Goal: Ask a question: Seek information or help from site administrators or community

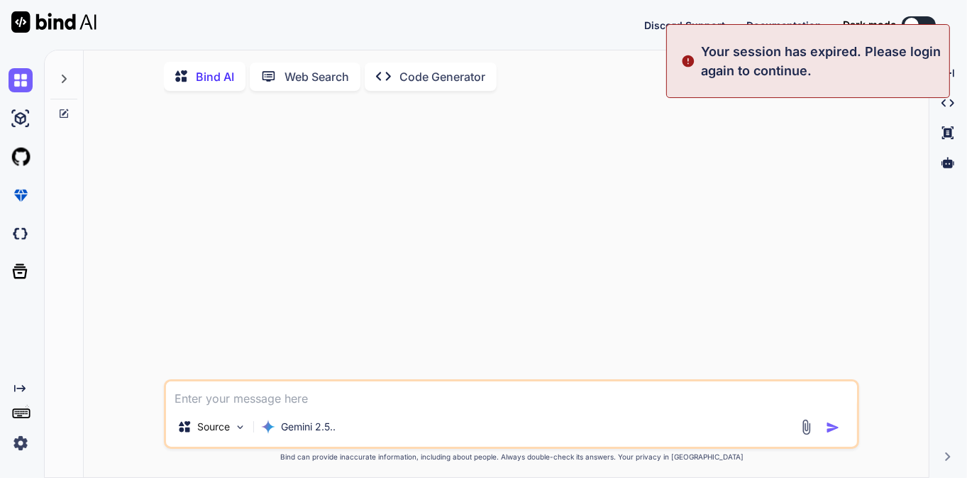
type textarea "x"
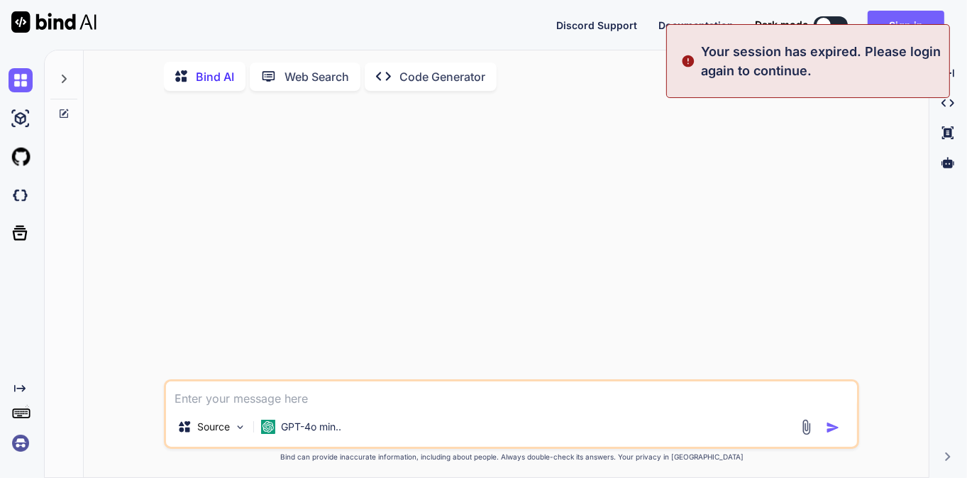
click at [840, 163] on div at bounding box center [513, 240] width 693 height 277
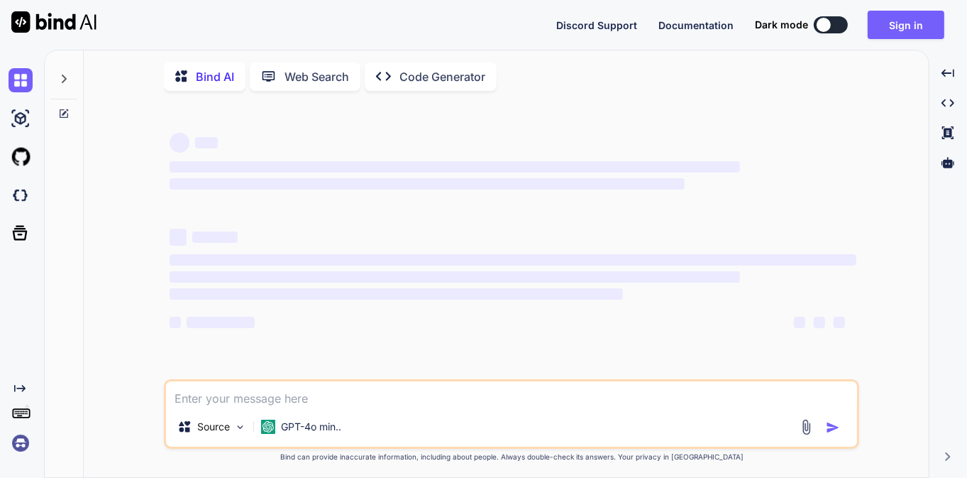
type textarea "x"
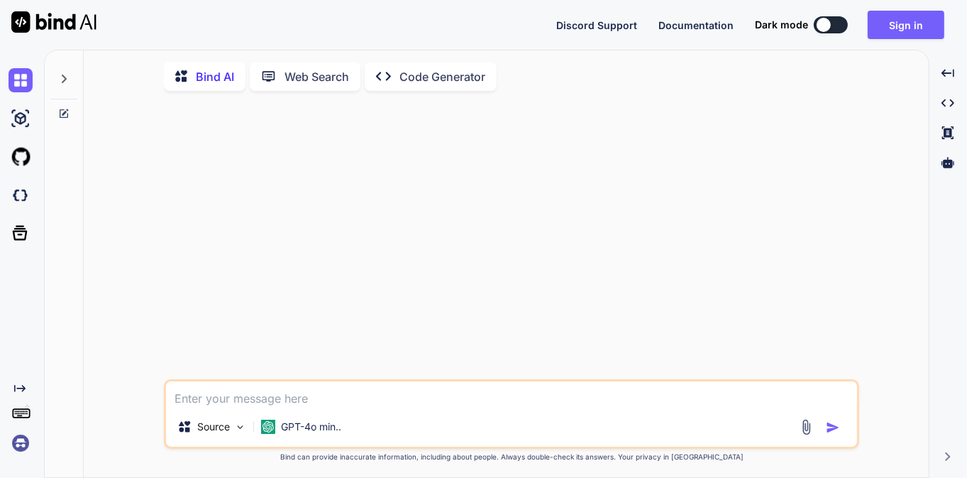
click at [23, 441] on img at bounding box center [21, 443] width 24 height 24
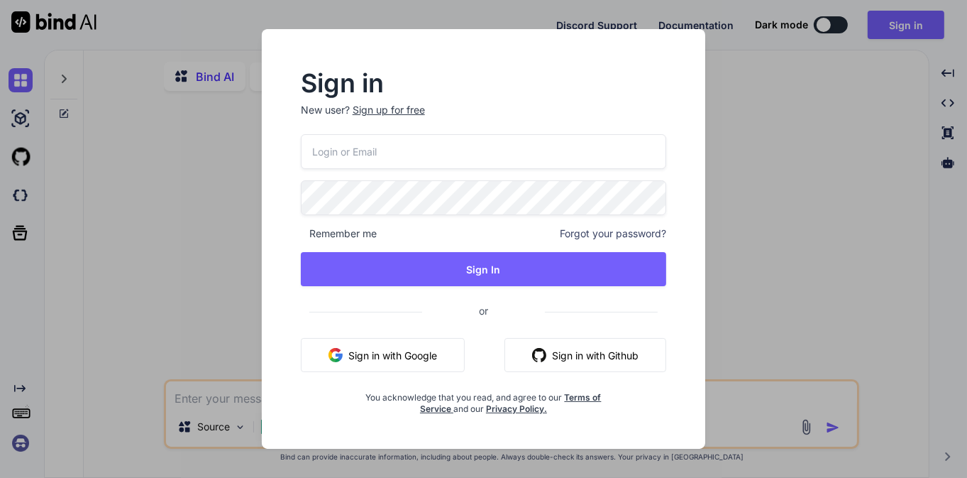
click at [390, 350] on button "Sign in with Google" at bounding box center [383, 355] width 164 height 34
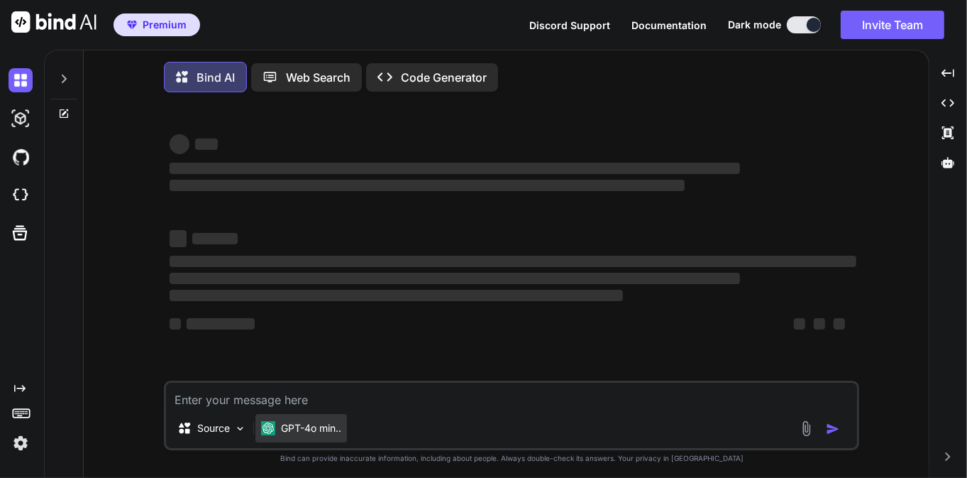
click at [321, 431] on p "GPT-4o min.." at bounding box center [311, 428] width 60 height 14
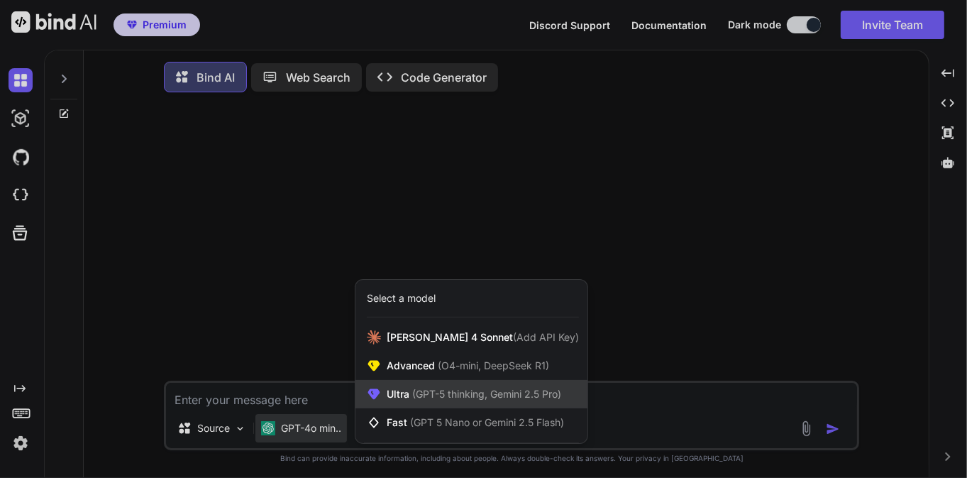
click at [423, 392] on span "(GPT-5 thinking, Gemini 2.5 Pro)" at bounding box center [485, 393] width 152 height 12
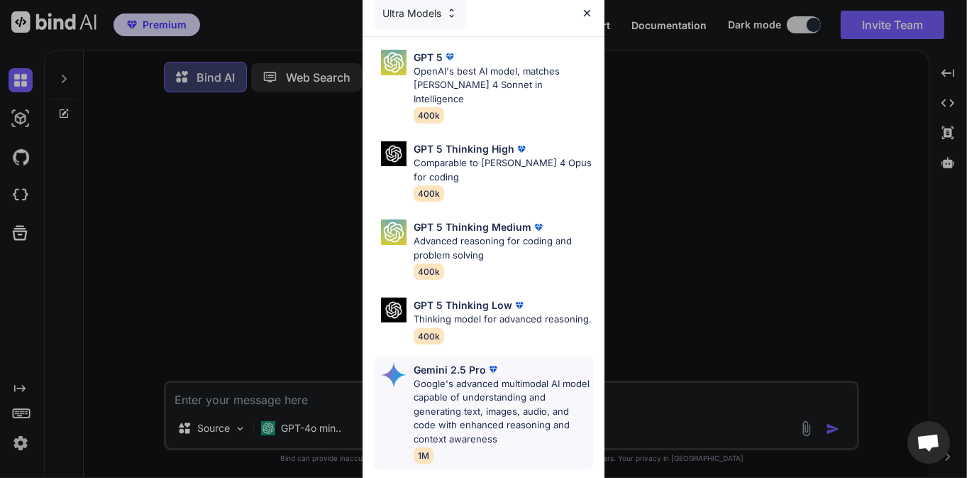
scroll to position [196, 0]
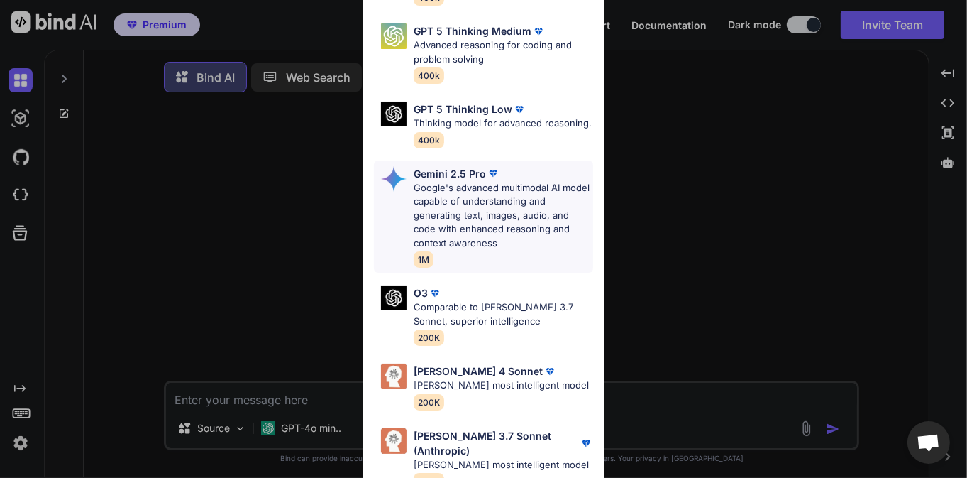
click at [477, 186] on p "Google's advanced multimodal AI model capable of understanding and generating t…" at bounding box center [504, 216] width 180 height 70
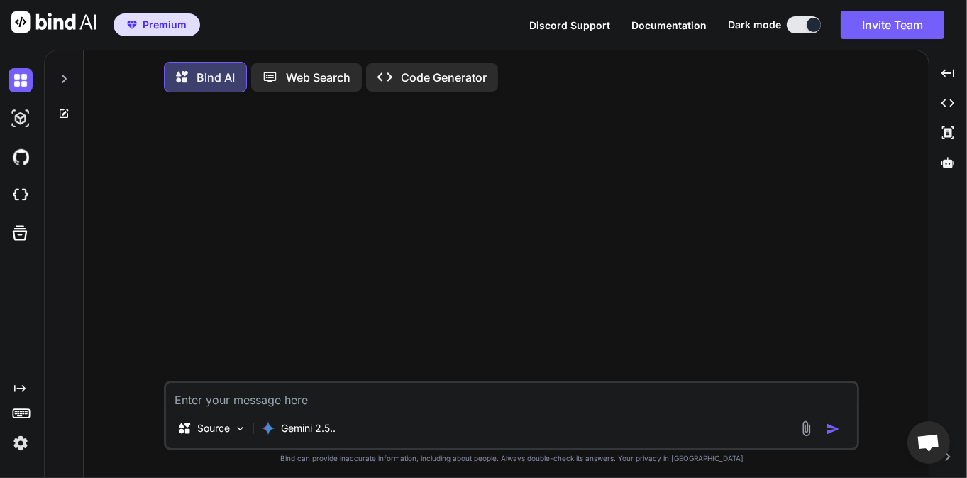
click at [413, 408] on textarea at bounding box center [511, 396] width 691 height 26
type textarea "d"
type textarea "D"
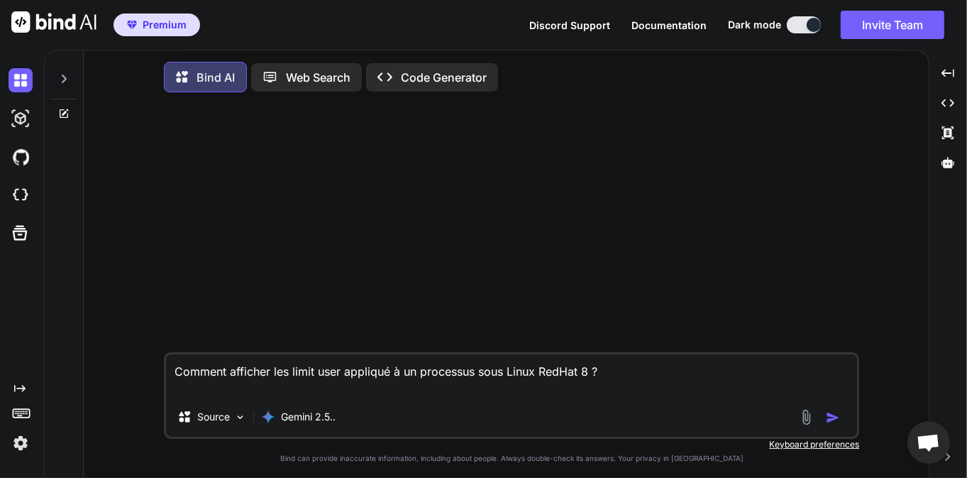
type textarea "Comment afficher les limit user appliqué à un processus sous Linux RedHat 8 ?"
click at [840, 424] on img "button" at bounding box center [833, 417] width 14 height 14
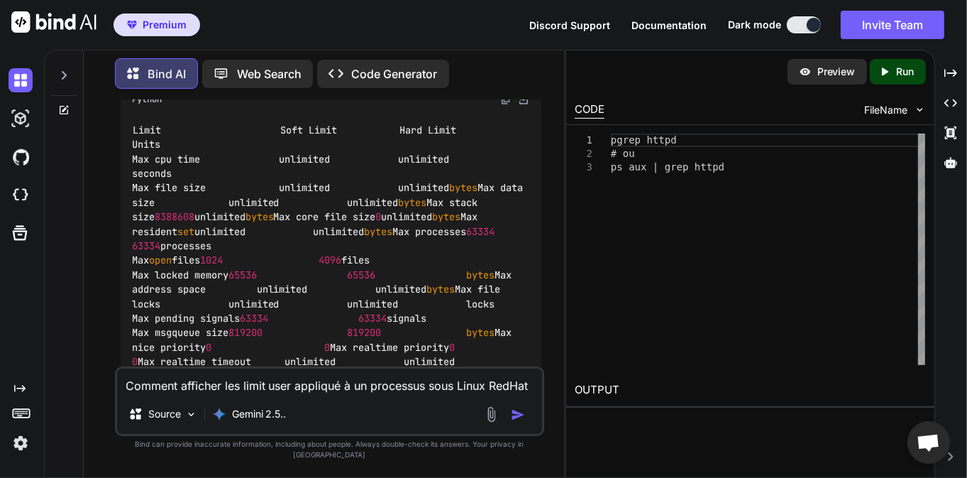
scroll to position [593, 0]
drag, startPoint x: 952, startPoint y: 75, endPoint x: 943, endPoint y: 82, distance: 11.6
click at [952, 76] on icon "Created with Pixso." at bounding box center [951, 73] width 13 height 13
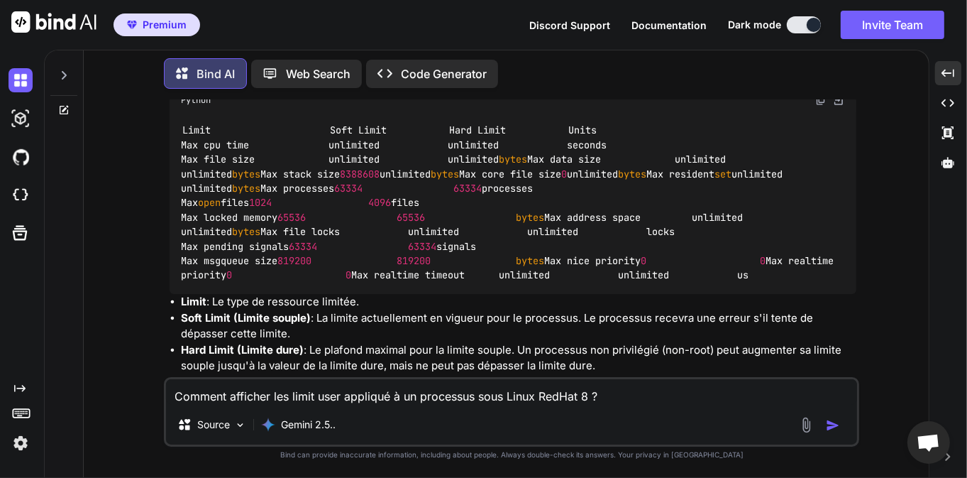
scroll to position [544, 0]
click at [385, 399] on textarea "Comment afficher les limit user appliqué à un processus sous Linux RedHat 8 ?" at bounding box center [511, 392] width 691 height 26
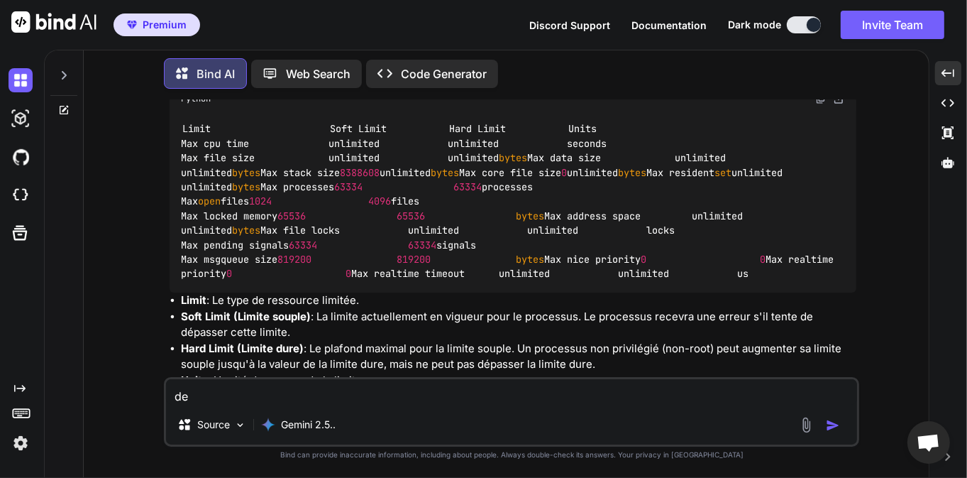
type textarea "d"
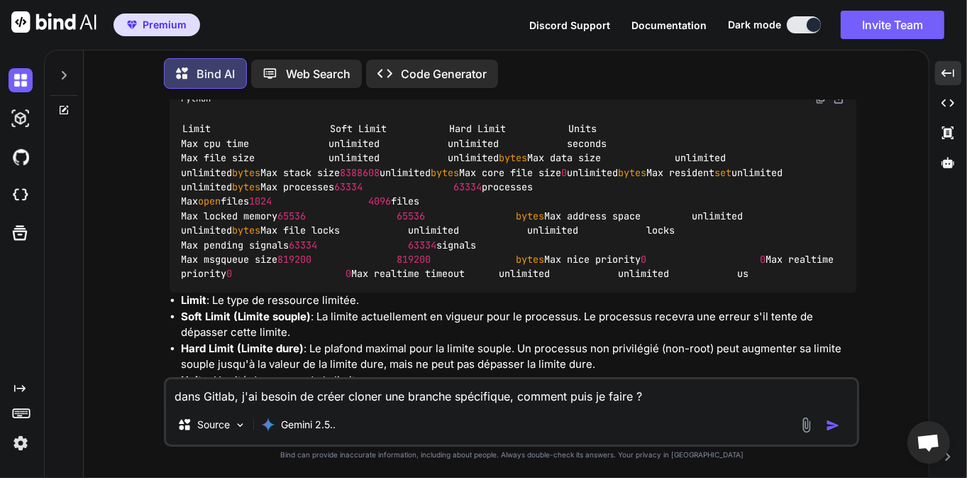
type textarea "dans Gitlab, j'ai besoin de créer cloner une branche spécifique, comment puis j…"
click at [832, 421] on img "button" at bounding box center [833, 425] width 14 height 14
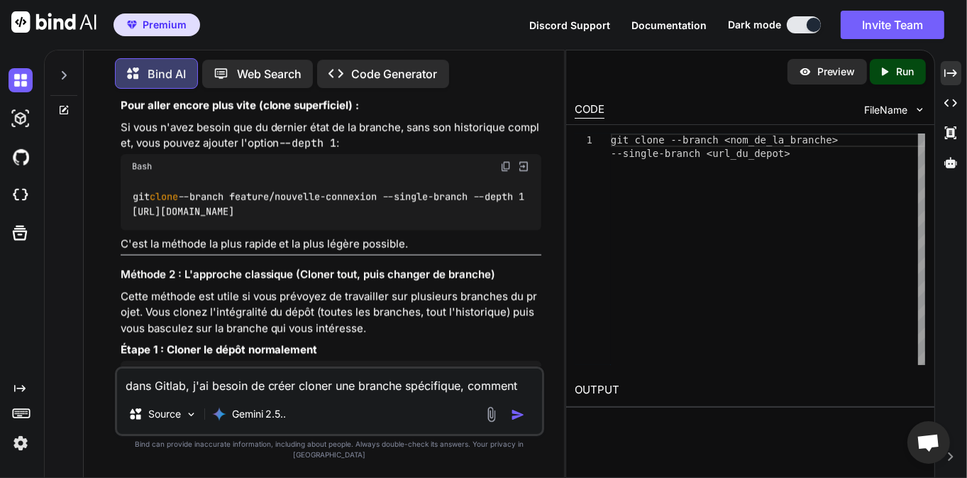
scroll to position [3109, 0]
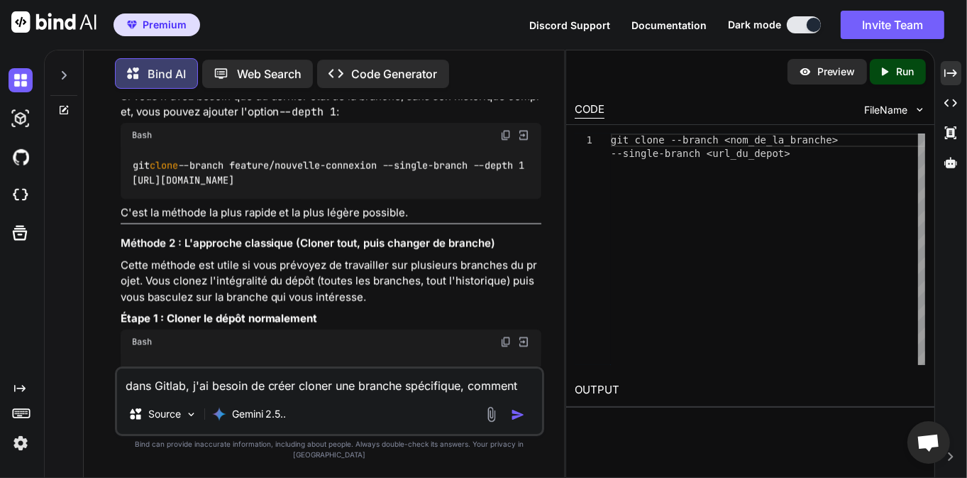
drag, startPoint x: 134, startPoint y: 188, endPoint x: 392, endPoint y: 185, distance: 258.3
drag, startPoint x: 180, startPoint y: 187, endPoint x: 235, endPoint y: 186, distance: 54.7
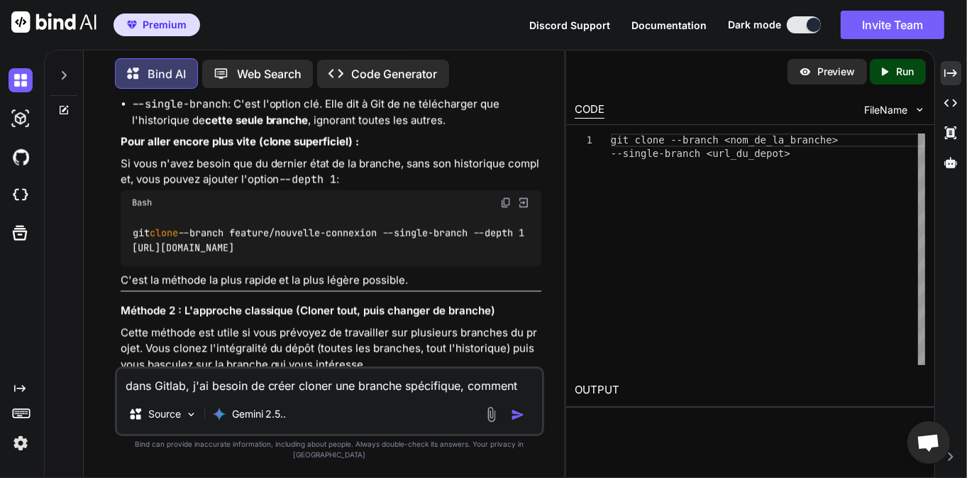
scroll to position [3041, 0]
click at [292, 392] on textarea "dans Gitlab, j'ai besoin de créer cloner une branche spécifique, comment puis j…" at bounding box center [330, 381] width 426 height 26
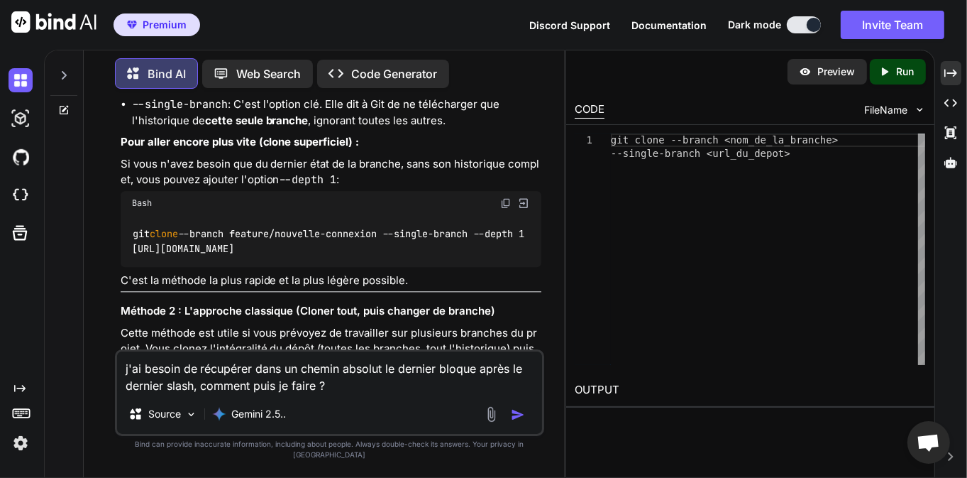
type textarea "j'ai besoin de récupérer dans un chemin absolut le dernier bloque après le dern…"
click at [520, 422] on img "button" at bounding box center [518, 414] width 14 height 14
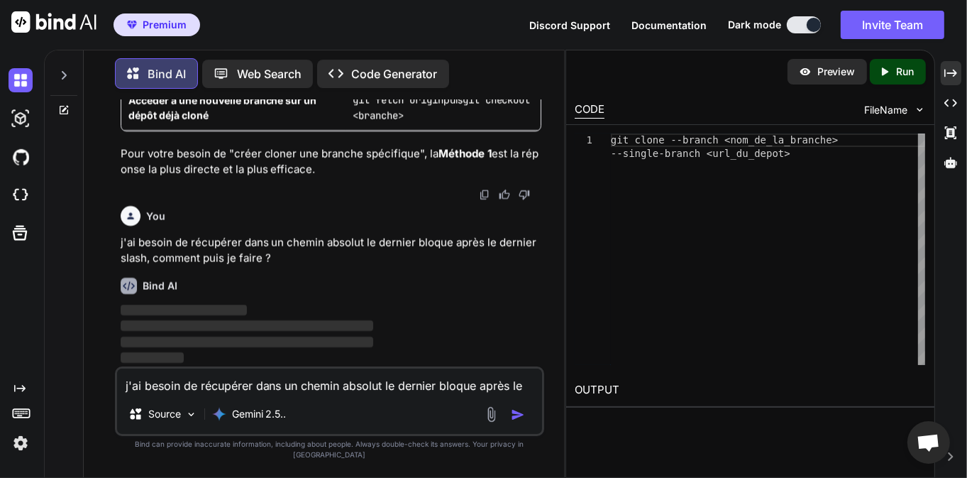
scroll to position [4455, 0]
drag, startPoint x: 138, startPoint y: 318, endPoint x: 253, endPoint y: 321, distance: 115.0
click at [253, 121] on strong "Accéder à une nouvelle branche sur un dépôt déjà cloné" at bounding box center [223, 107] width 191 height 27
click at [287, 130] on td "Accéder à une nouvelle branche sur un dépôt déjà cloné" at bounding box center [233, 107] width 224 height 46
drag, startPoint x: 164, startPoint y: 319, endPoint x: 224, endPoint y: 324, distance: 59.8
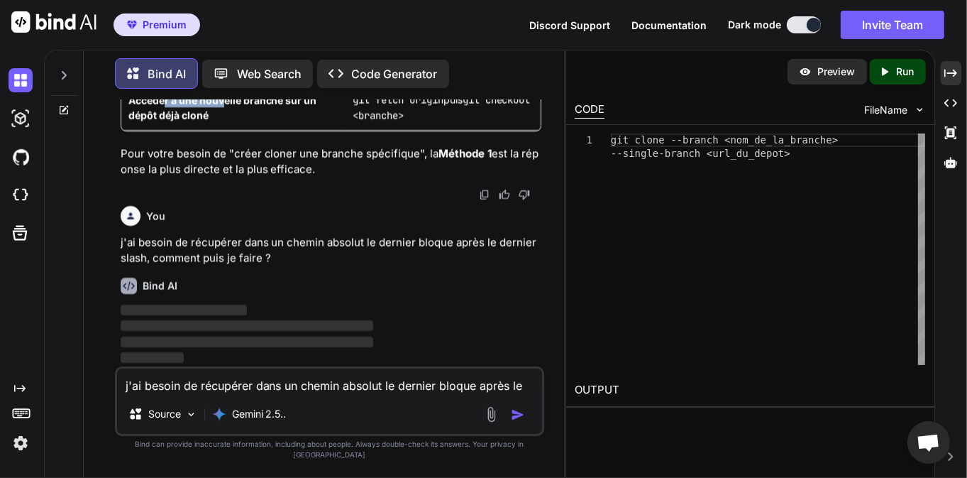
click at [224, 130] on td "Accéder à une nouvelle branche sur un dépôt déjà cloné" at bounding box center [233, 107] width 224 height 46
click at [269, 130] on td "Accéder à une nouvelle branche sur un dépôt déjà cloné" at bounding box center [233, 107] width 224 height 46
drag, startPoint x: 184, startPoint y: 229, endPoint x: 251, endPoint y: 243, distance: 69.0
click at [251, 28] on strong "Cloner uniquement une branche spécifique (rapide et léger)" at bounding box center [207, 14] width 159 height 27
click at [243, 28] on strong "Cloner uniquement une branche spécifique (rapide et léger)" at bounding box center [207, 14] width 159 height 27
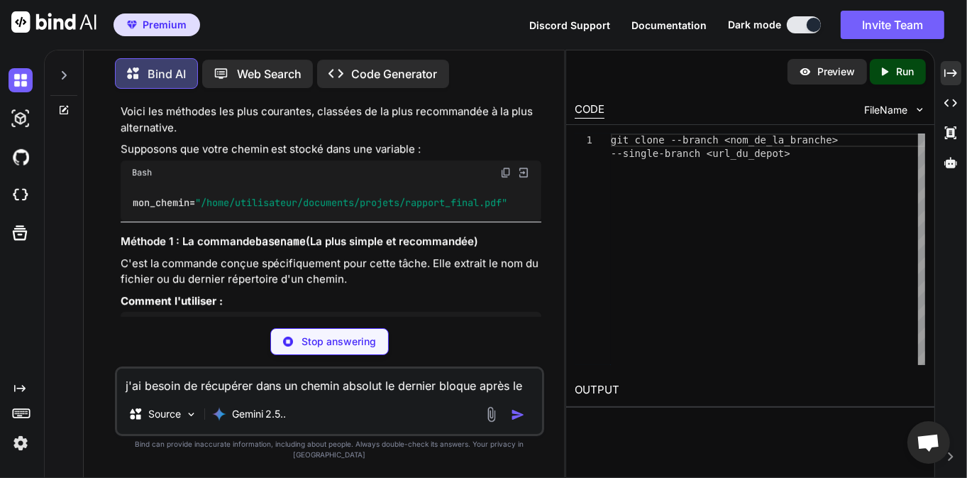
drag, startPoint x: 143, startPoint y: 274, endPoint x: 171, endPoint y: 273, distance: 28.4
drag, startPoint x: 141, startPoint y: 273, endPoint x: 219, endPoint y: 271, distance: 78.8
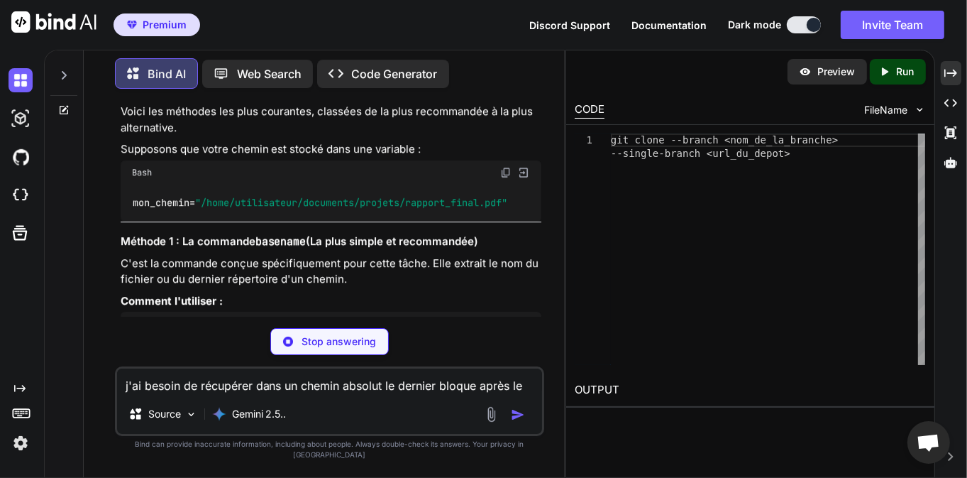
drag, startPoint x: 234, startPoint y: 284, endPoint x: 130, endPoint y: 273, distance: 104.9
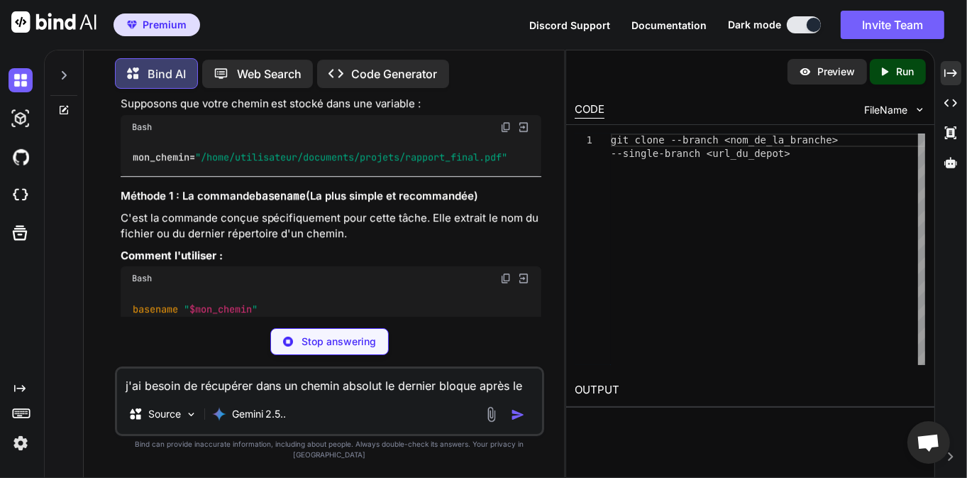
scroll to position [4524, 0]
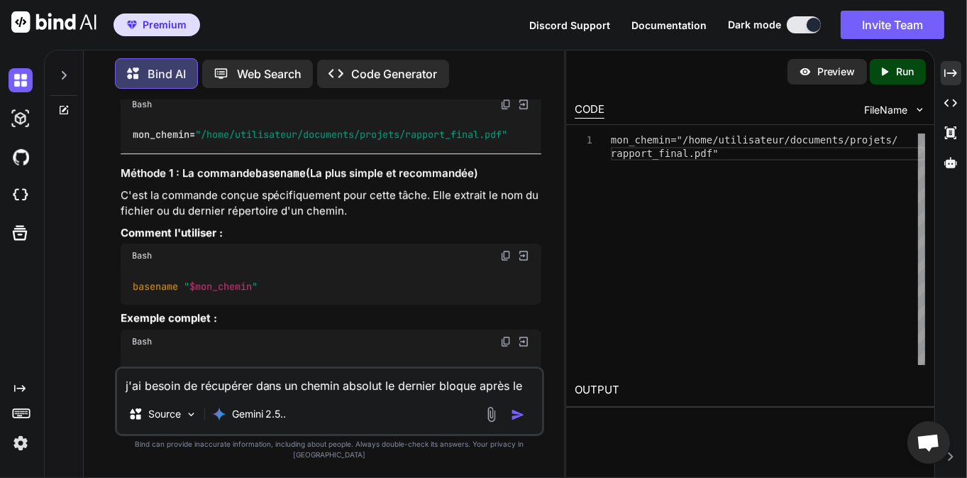
drag, startPoint x: 224, startPoint y: 222, endPoint x: 177, endPoint y: 216, distance: 47.3
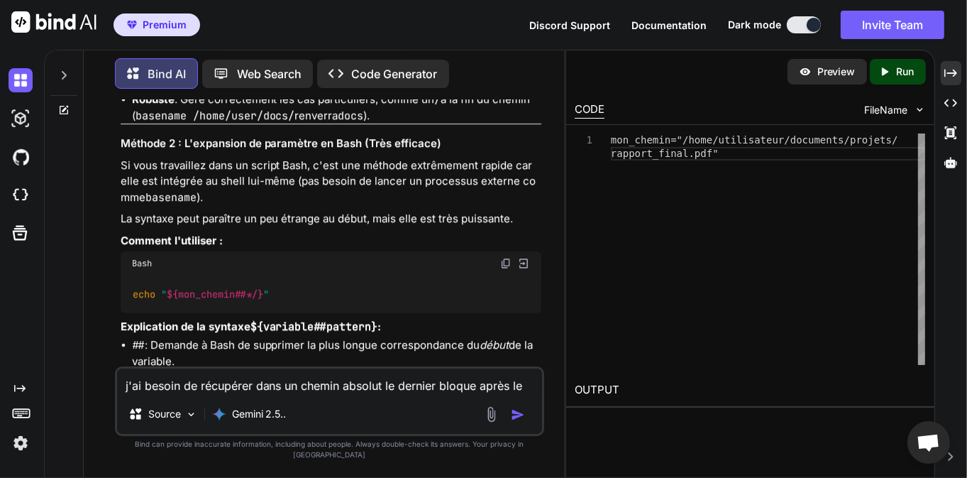
scroll to position [4932, 0]
click at [328, 387] on textarea "j'ai besoin de récupérer dans un chemin absolut le dernier bloque après le dern…" at bounding box center [330, 381] width 426 height 26
type textarea "dans le fichier de conf gitconfig , puis je stocker mon token personnel ?"
click at [519, 422] on img "button" at bounding box center [518, 414] width 14 height 14
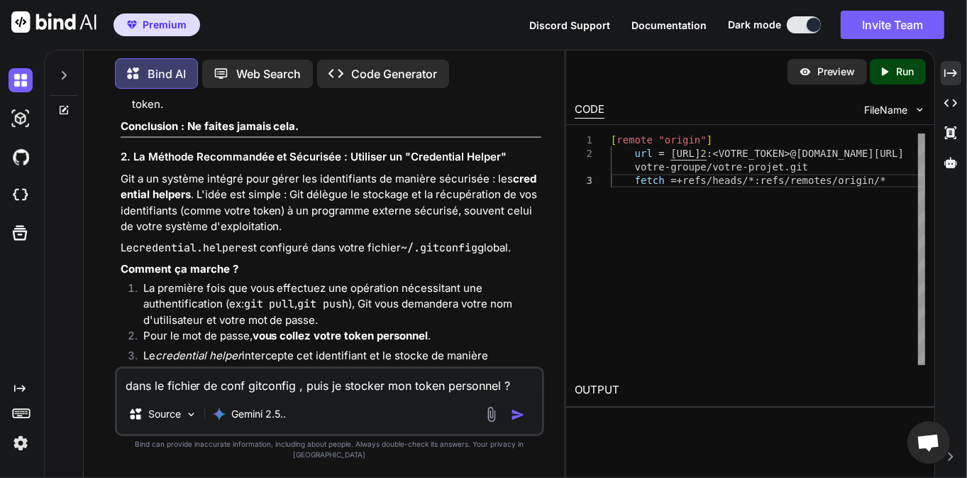
scroll to position [7105, 0]
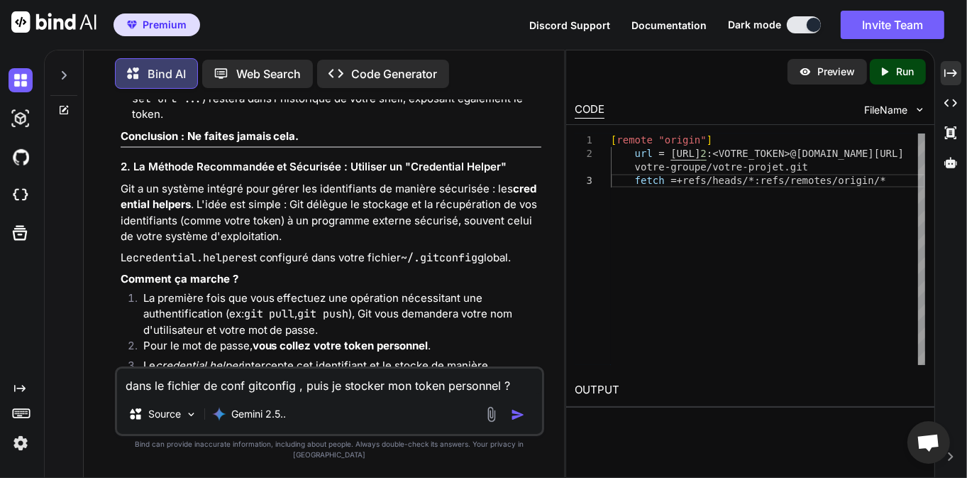
drag, startPoint x: 461, startPoint y: 206, endPoint x: 491, endPoint y: 221, distance: 33.6
drag, startPoint x: 151, startPoint y: 238, endPoint x: 269, endPoint y: 247, distance: 118.1
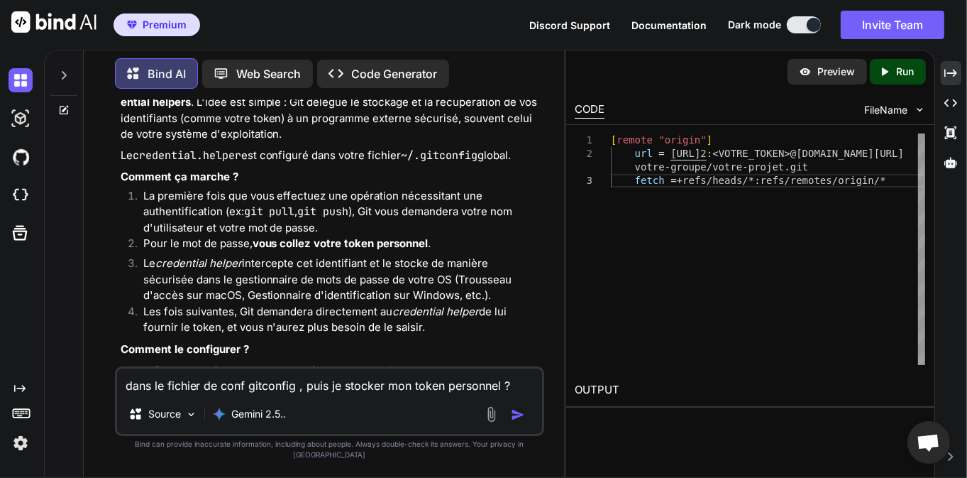
scroll to position [7242, 0]
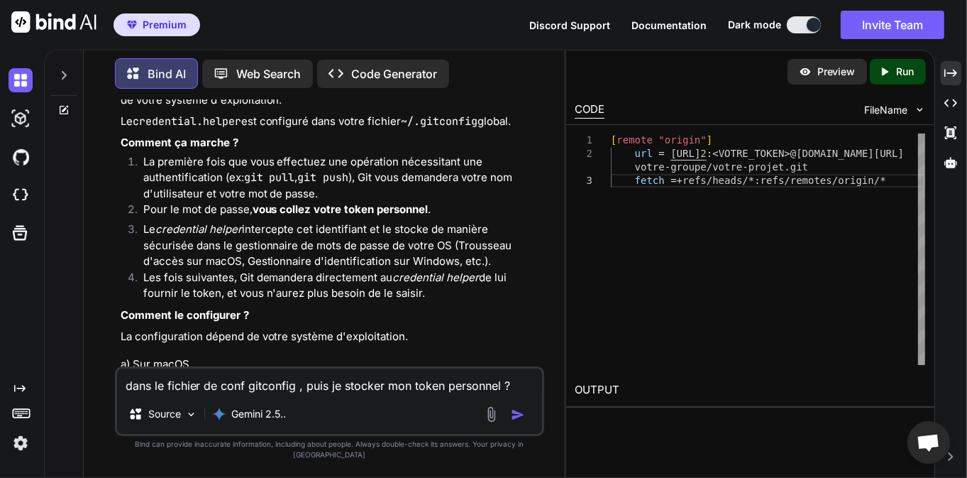
drag, startPoint x: 162, startPoint y: 153, endPoint x: 287, endPoint y: 187, distance: 130.3
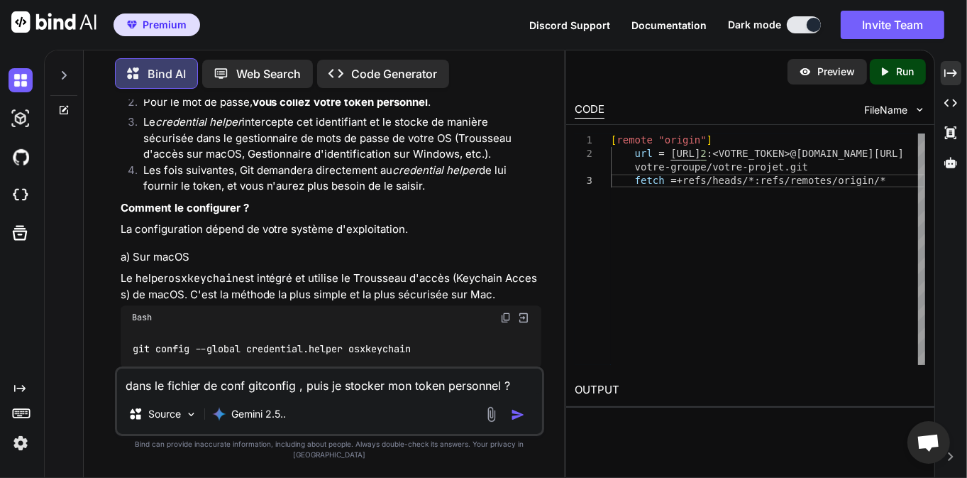
scroll to position [7310, 0]
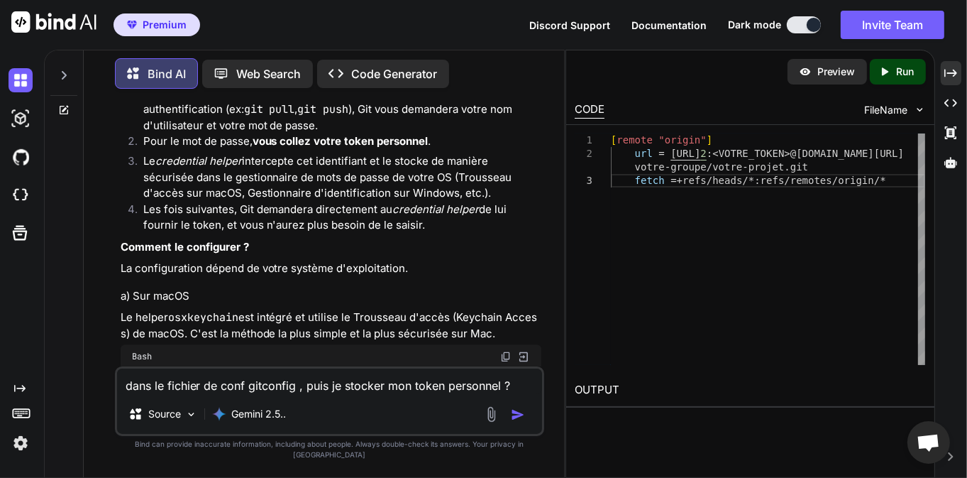
drag, startPoint x: 183, startPoint y: 211, endPoint x: 251, endPoint y: 209, distance: 68.2
drag, startPoint x: 419, startPoint y: 223, endPoint x: 278, endPoint y: 221, distance: 141.2
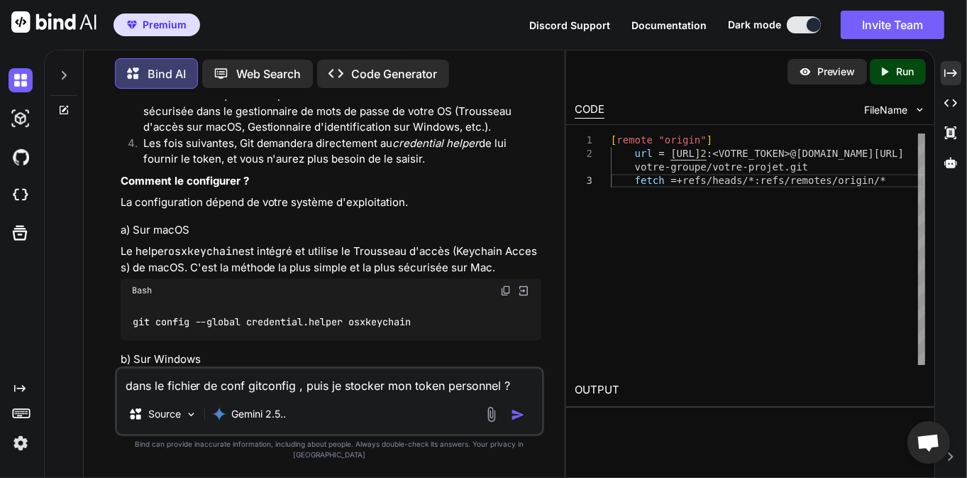
scroll to position [7378, 0]
drag, startPoint x: 190, startPoint y: 204, endPoint x: 291, endPoint y: 240, distance: 106.8
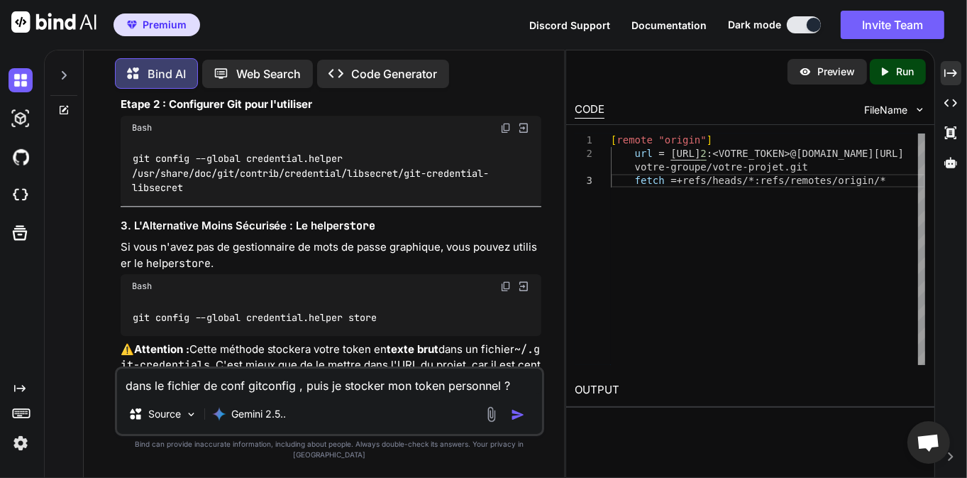
scroll to position [7923, 0]
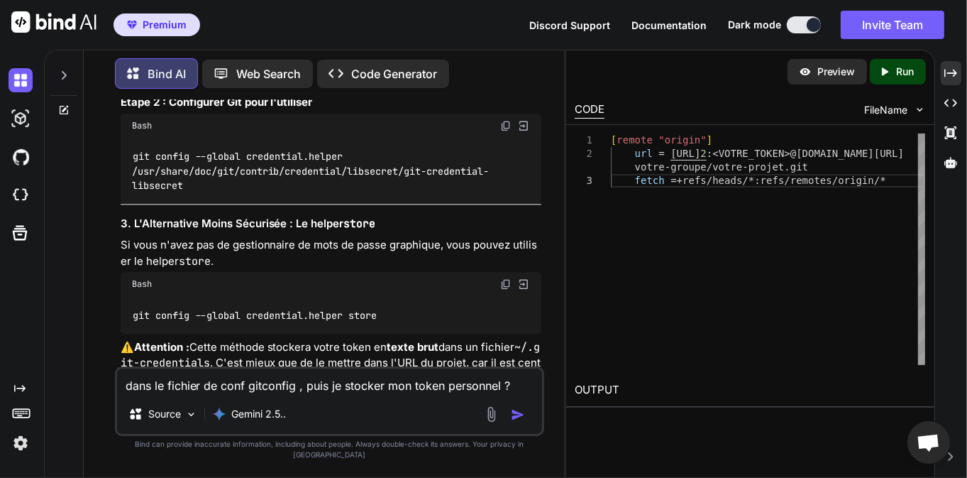
drag, startPoint x: 420, startPoint y: 265, endPoint x: 348, endPoint y: 263, distance: 71.7
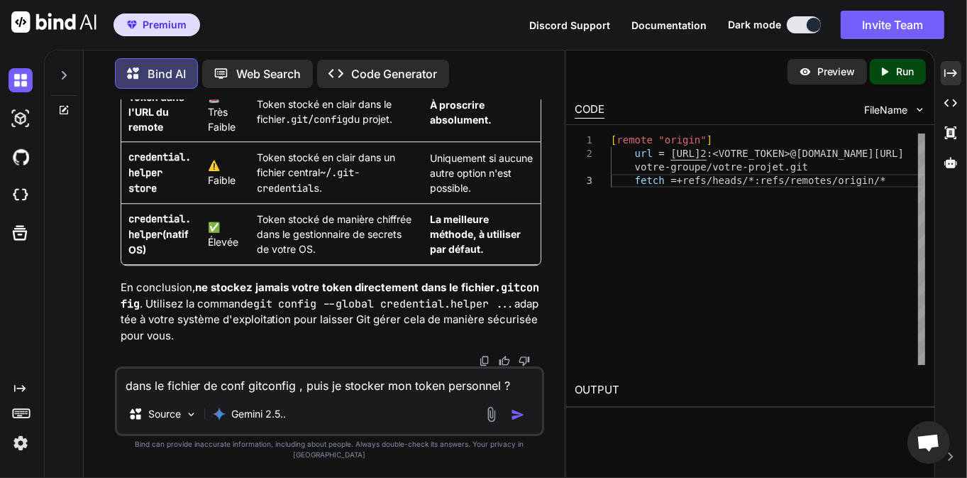
scroll to position [8468, 0]
drag, startPoint x: 168, startPoint y: 173, endPoint x: 376, endPoint y: 179, distance: 208.0
drag, startPoint x: 145, startPoint y: 187, endPoint x: 375, endPoint y: 189, distance: 229.9
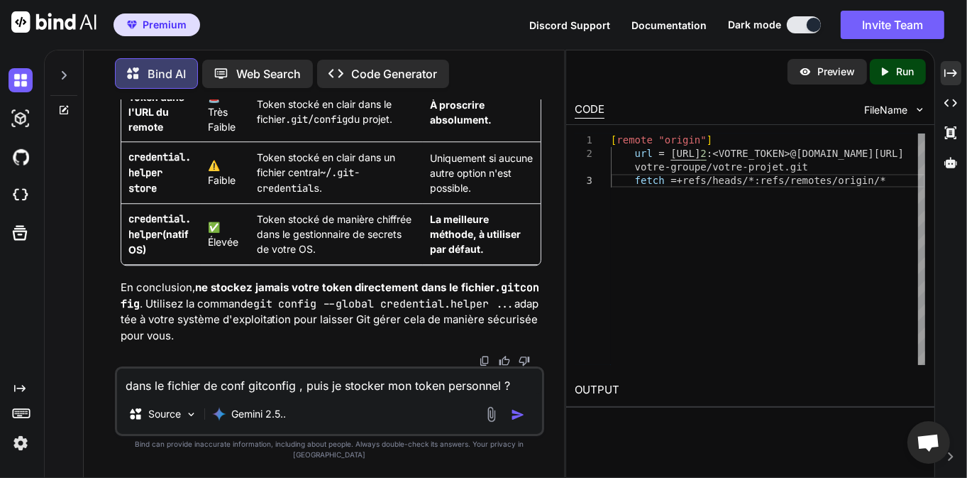
drag, startPoint x: 195, startPoint y: 229, endPoint x: 497, endPoint y: 270, distance: 305.1
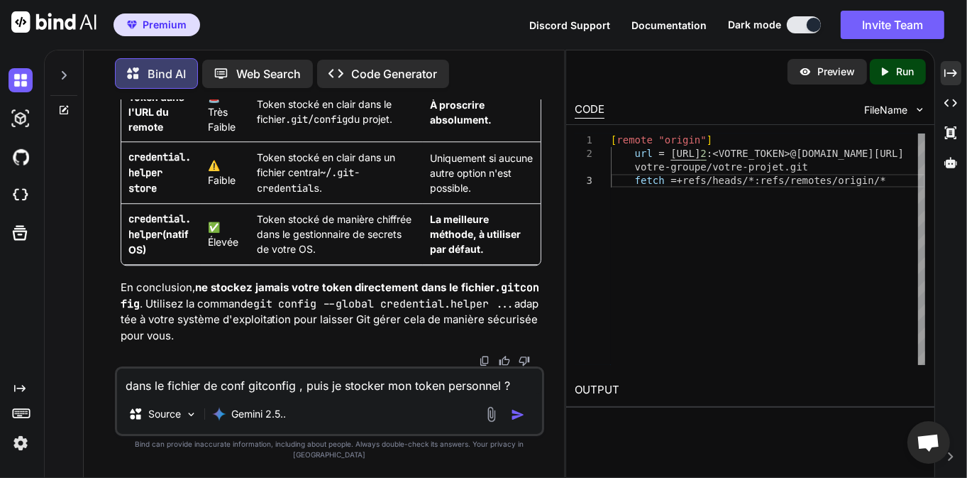
scroll to position [8809, 0]
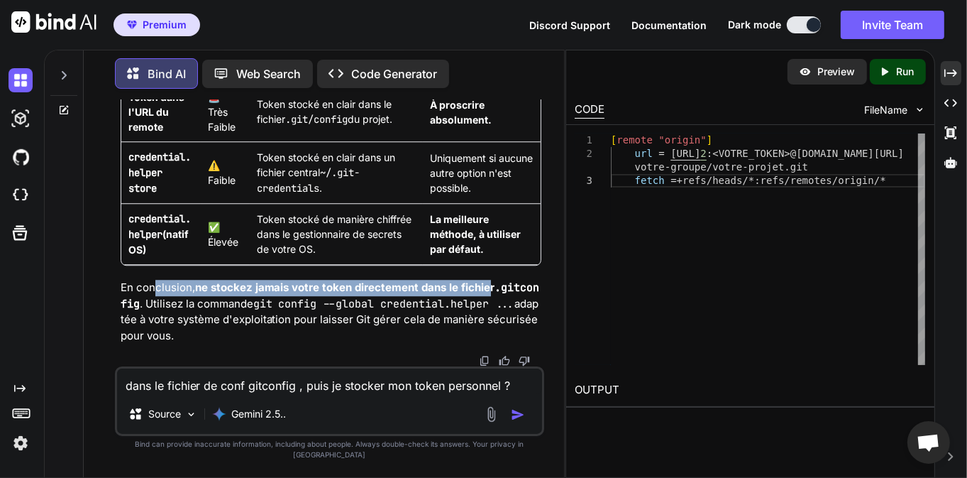
drag, startPoint x: 154, startPoint y: 299, endPoint x: 471, endPoint y: 308, distance: 317.4
click at [488, 303] on p "En conclusion, ne stockez jamais votre token directement dans le fichier .gitco…" at bounding box center [332, 312] width 422 height 64
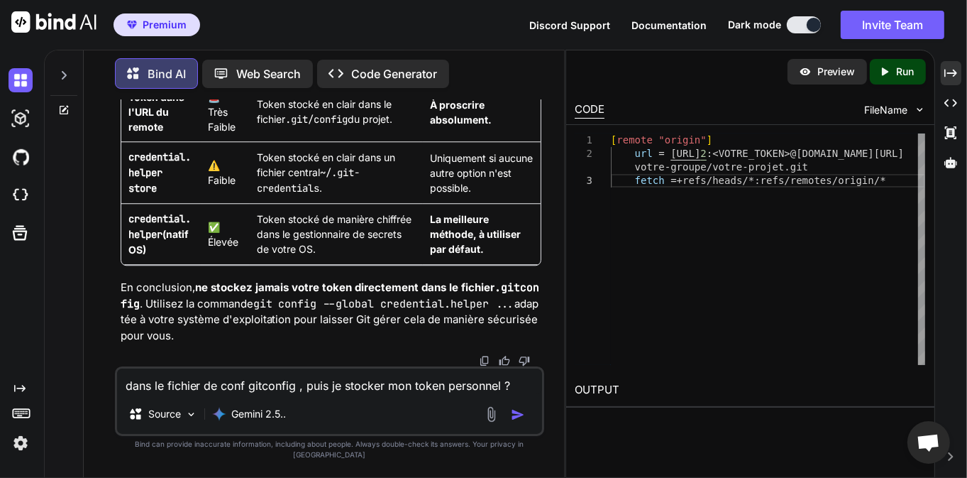
click at [467, 309] on code "git config --global credential.helper ..." at bounding box center [384, 304] width 262 height 14
drag, startPoint x: 219, startPoint y: 315, endPoint x: 343, endPoint y: 314, distance: 124.2
click at [307, 314] on p "En conclusion, ne stockez jamais votre token directement dans le fichier .gitco…" at bounding box center [332, 312] width 422 height 64
click at [404, 311] on code "git config --global credential.helper ..." at bounding box center [384, 304] width 262 height 14
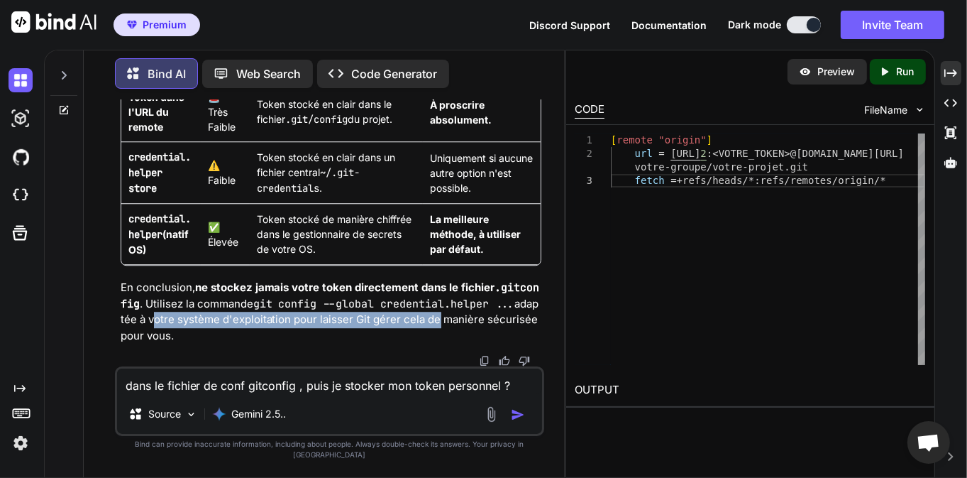
drag, startPoint x: 160, startPoint y: 326, endPoint x: 441, endPoint y: 329, distance: 281.1
click at [441, 329] on p "En conclusion, ne stockez jamais votre token directement dans le fichier .gitco…" at bounding box center [332, 312] width 422 height 64
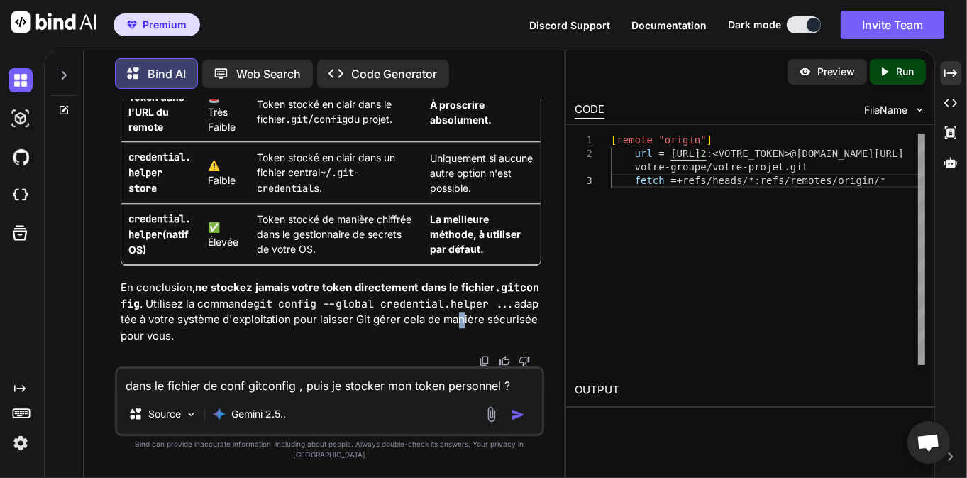
click at [466, 329] on p "En conclusion, ne stockez jamais votre token directement dans le fichier .gitco…" at bounding box center [332, 312] width 422 height 64
drag, startPoint x: 226, startPoint y: 164, endPoint x: 347, endPoint y: 164, distance: 120.6
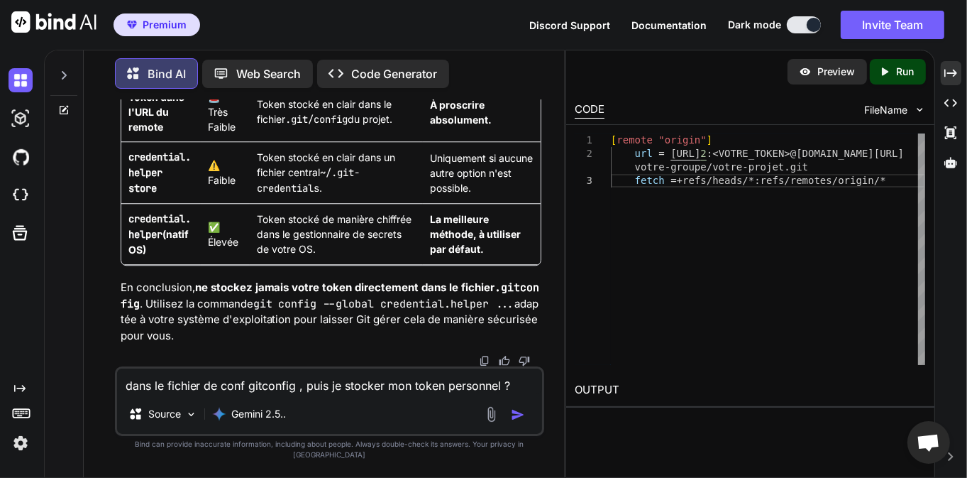
drag, startPoint x: 345, startPoint y: 155, endPoint x: 392, endPoint y: 158, distance: 47.7
drag, startPoint x: 136, startPoint y: 259, endPoint x: 388, endPoint y: 258, distance: 252.7
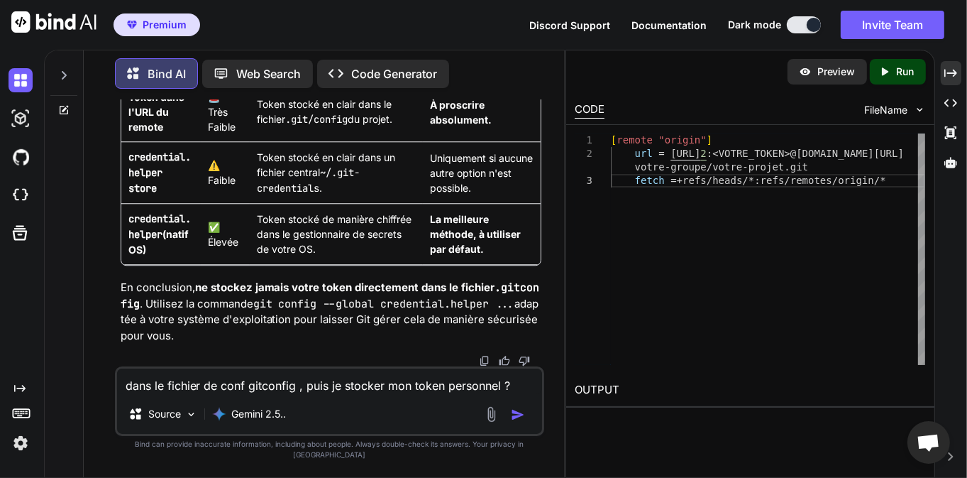
copy code "it config --global credential.helper store"
click at [294, 394] on textarea "dans le fichier de conf gitconfig , puis je stocker mon token personnel ?" at bounding box center [330, 381] width 426 height 26
paste textarea "it config --global credential.helper store"
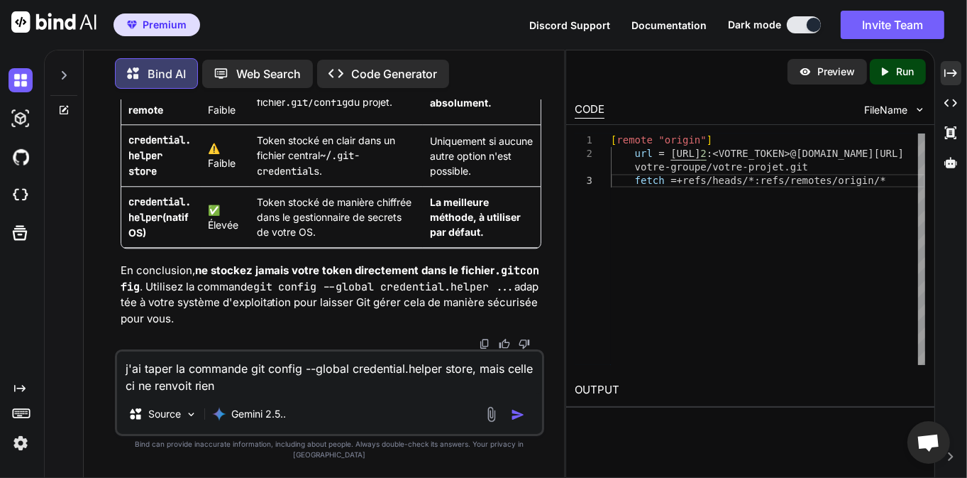
type textarea "j'ai taper la commande git config --global credential.helper store, mais celle …"
click at [523, 422] on img "button" at bounding box center [518, 414] width 14 height 14
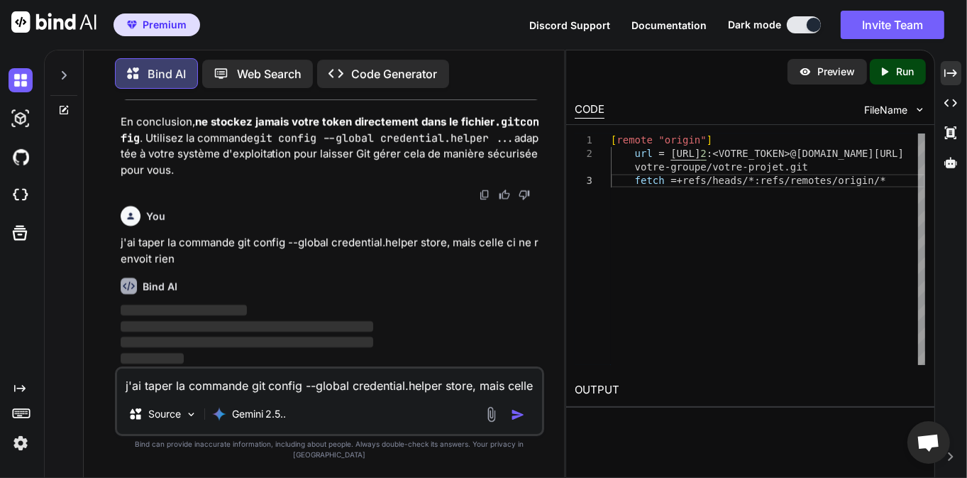
scroll to position [8838, 0]
drag, startPoint x: 198, startPoint y: 270, endPoint x: 323, endPoint y: 275, distance: 125.0
click at [321, 144] on strong "ne stockez jamais votre token directement dans le fichier .gitconfig" at bounding box center [330, 129] width 419 height 30
click at [373, 145] on code "git config --global credential.helper ..." at bounding box center [384, 138] width 262 height 14
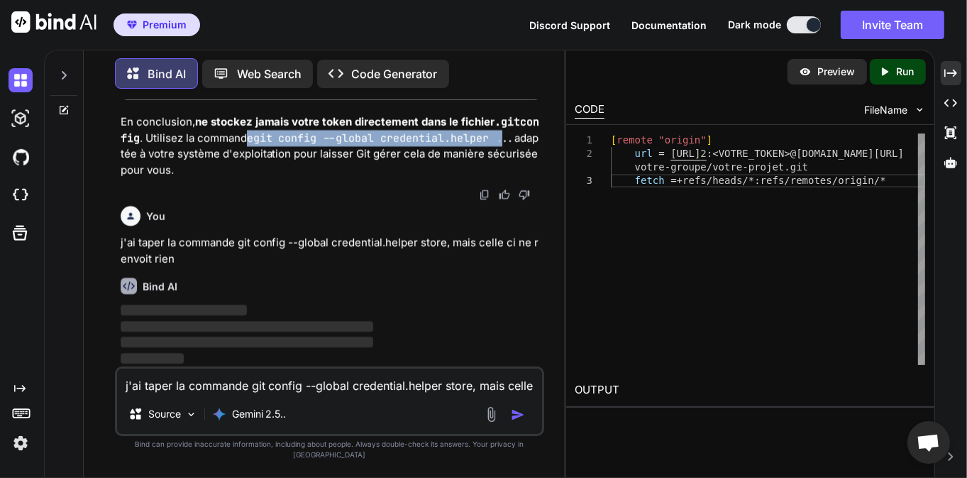
drag, startPoint x: 245, startPoint y: 148, endPoint x: 505, endPoint y: 148, distance: 259.7
click at [505, 148] on p "En conclusion, ne stockez jamais votre token directement dans le fichier .gitco…" at bounding box center [332, 146] width 422 height 64
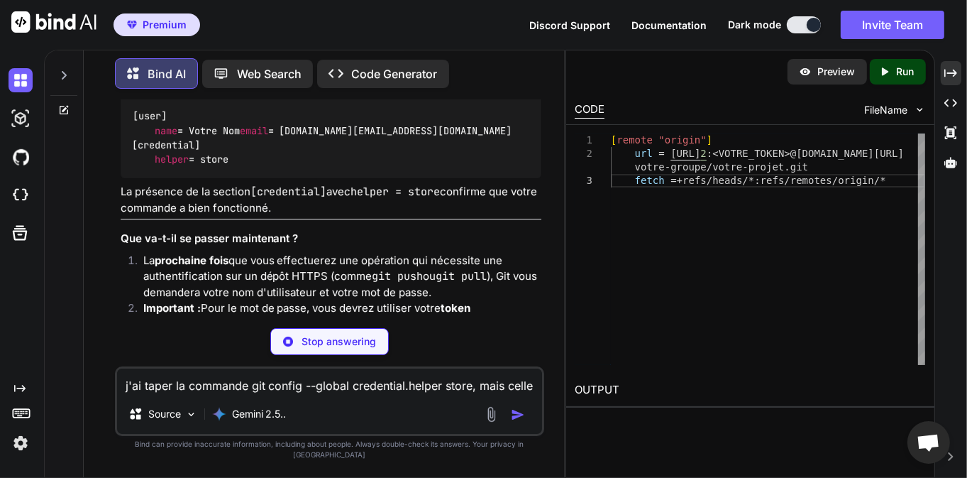
scroll to position [9452, 0]
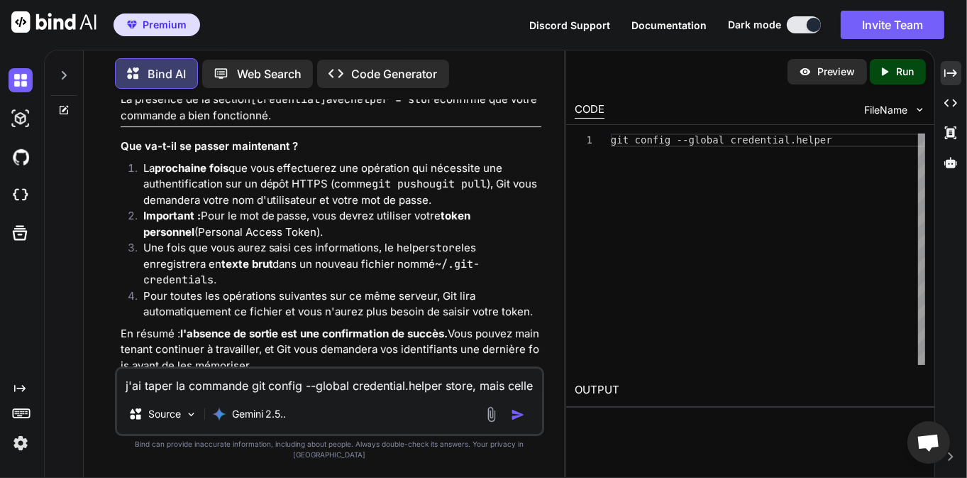
drag, startPoint x: 170, startPoint y: 302, endPoint x: 259, endPoint y: 299, distance: 88.7
drag, startPoint x: 181, startPoint y: 215, endPoint x: 263, endPoint y: 223, distance: 82.0
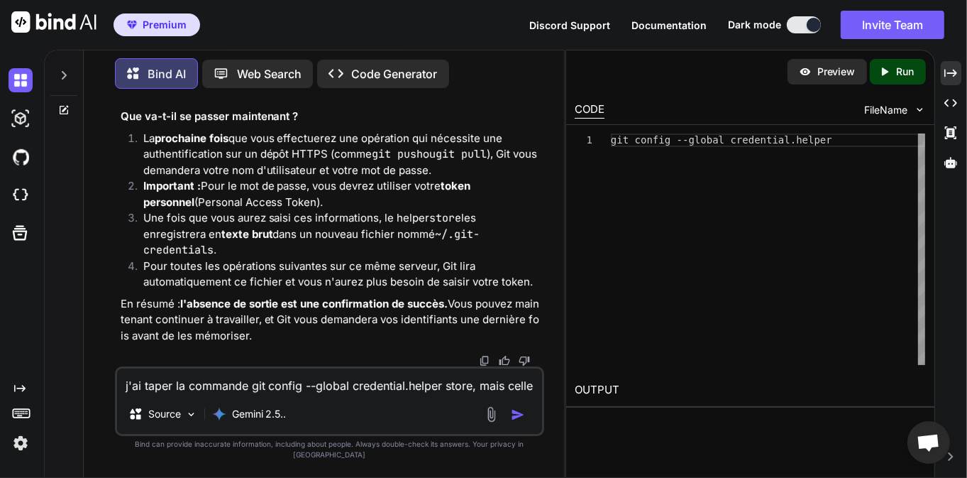
scroll to position [9724, 0]
drag, startPoint x: 144, startPoint y: 183, endPoint x: 241, endPoint y: 183, distance: 96.5
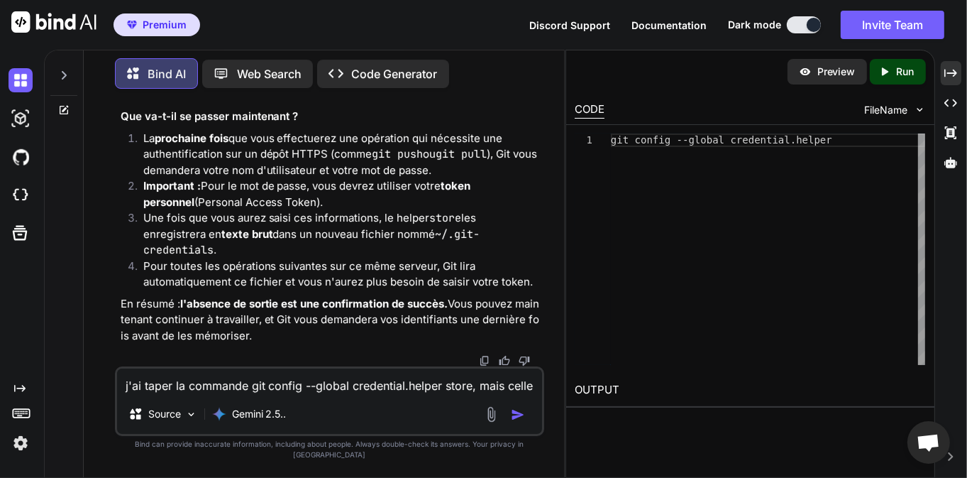
drag, startPoint x: 255, startPoint y: 290, endPoint x: 292, endPoint y: 347, distance: 68.3
click at [292, 290] on ol "La prochaine fois que vous effectuerez une opération qui nécessite une authenti…" at bounding box center [332, 211] width 422 height 160
click at [240, 210] on li "Important : Pour le mot de passe, vous devrez utiliser votre token personnel (P…" at bounding box center [337, 194] width 410 height 32
click at [255, 394] on textarea "j'ai taper la commande git config --global credential.helper store, mais celle …" at bounding box center [330, 381] width 426 height 26
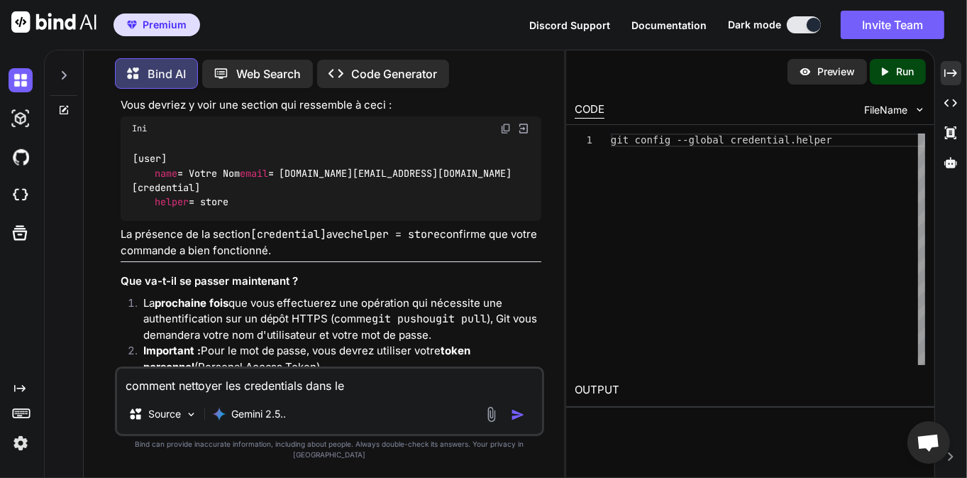
scroll to position [9303, 0]
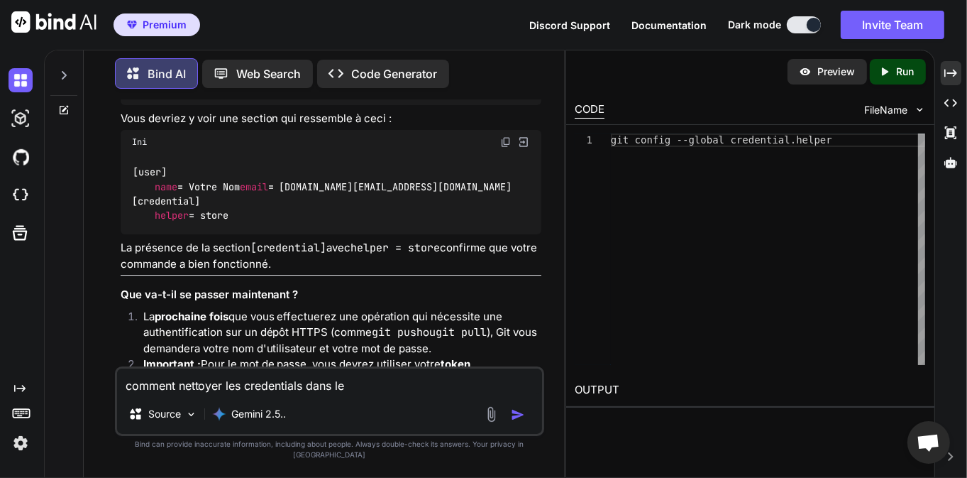
drag, startPoint x: 368, startPoint y: 331, endPoint x: 161, endPoint y: 332, distance: 206.5
drag, startPoint x: 346, startPoint y: 330, endPoint x: 249, endPoint y: 331, distance: 97.2
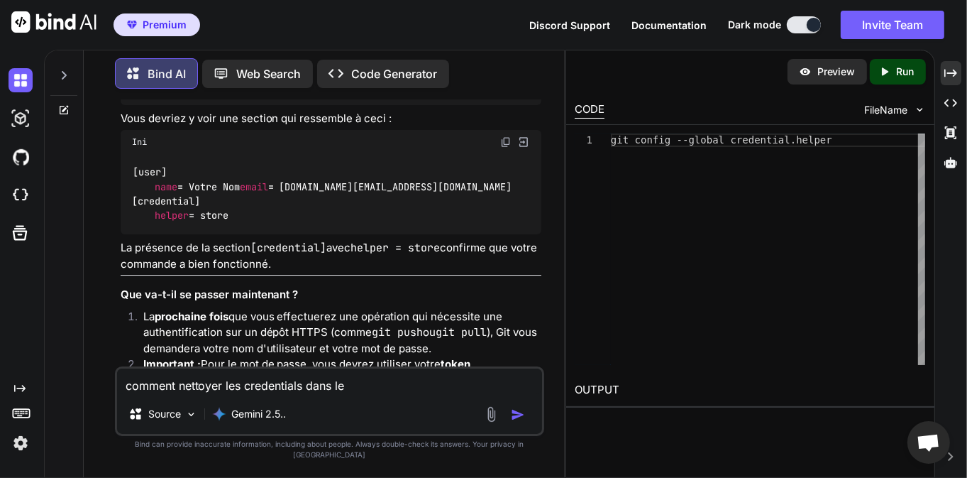
copy code "credential.helper"
click at [373, 394] on textarea "comment nettoyer les credentials dans le" at bounding box center [330, 381] width 426 height 26
paste textarea "credential.helper"
type textarea "comment nettoyer les credentials dans le credential.helper ?"
click at [515, 422] on img "button" at bounding box center [518, 414] width 14 height 14
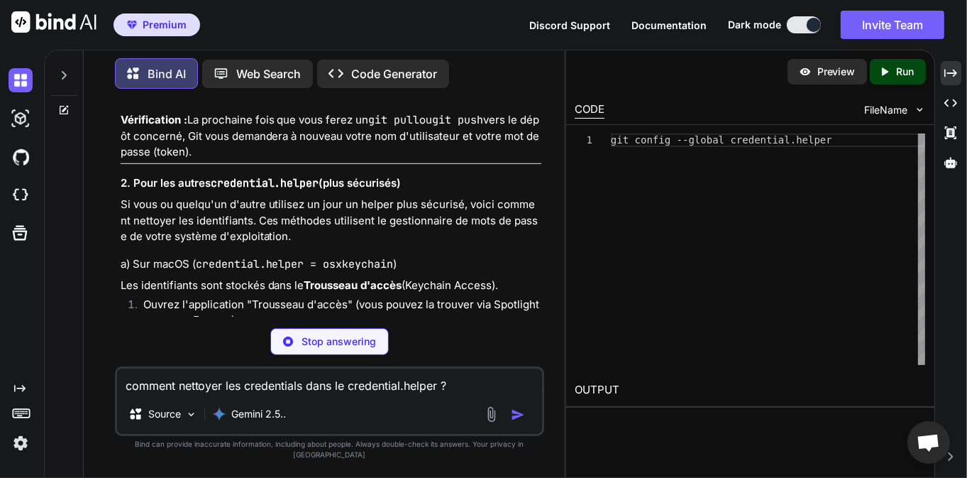
scroll to position [10543, 0]
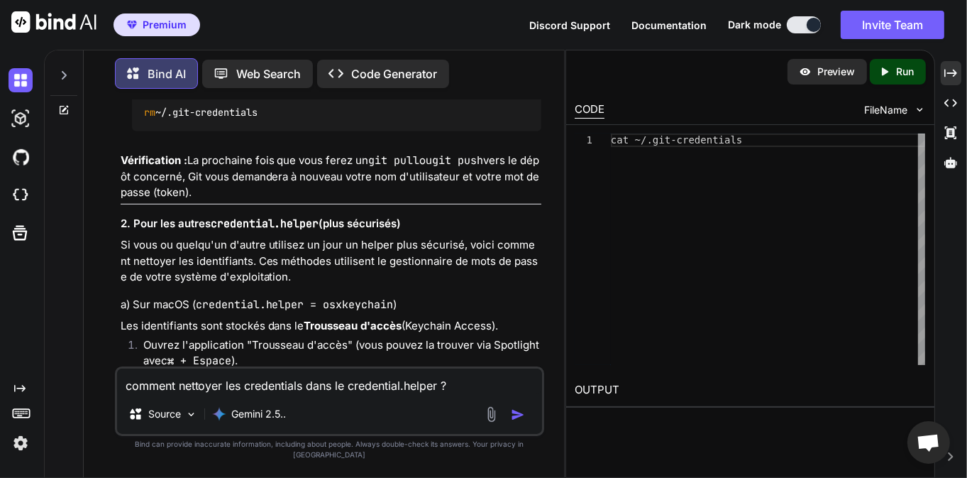
drag, startPoint x: 159, startPoint y: 200, endPoint x: 411, endPoint y: 198, distance: 251.9
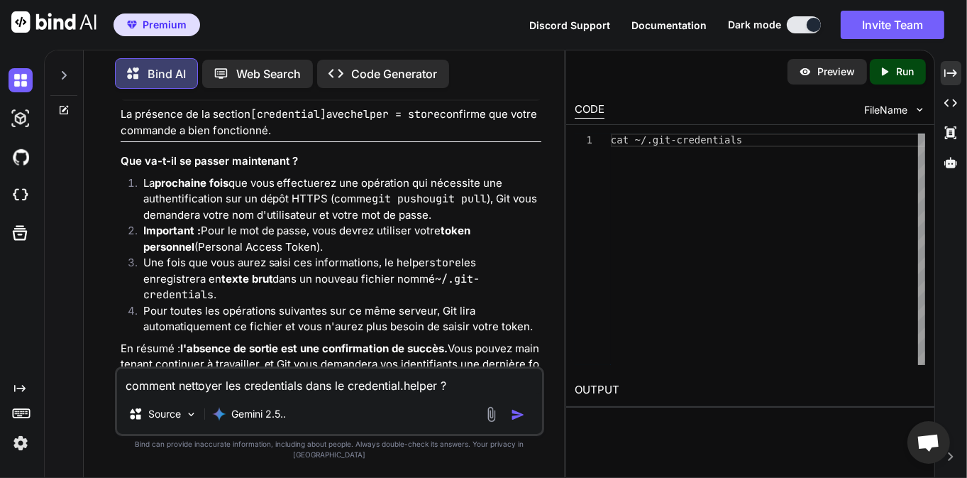
scroll to position [9331, 0]
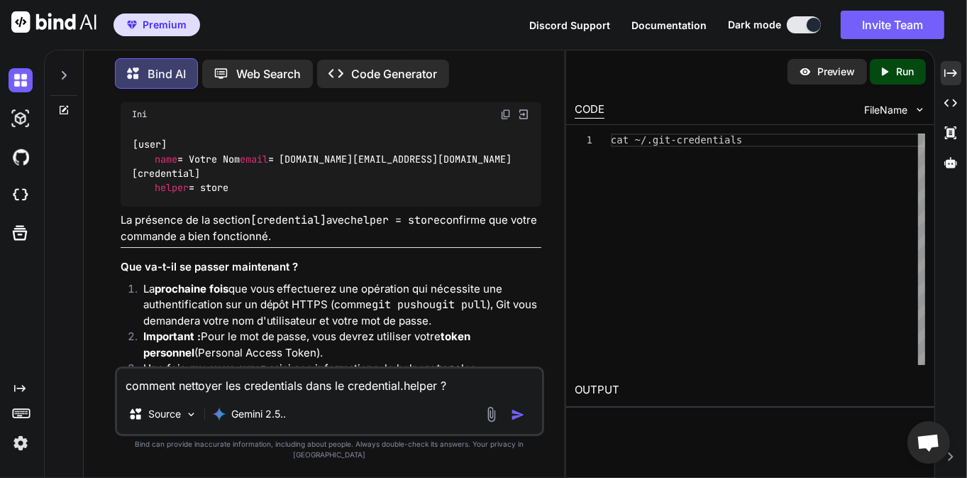
drag, startPoint x: 133, startPoint y: 301, endPoint x: 367, endPoint y: 297, distance: 233.5
drag, startPoint x: 317, startPoint y: 299, endPoint x: 277, endPoint y: 295, distance: 39.9
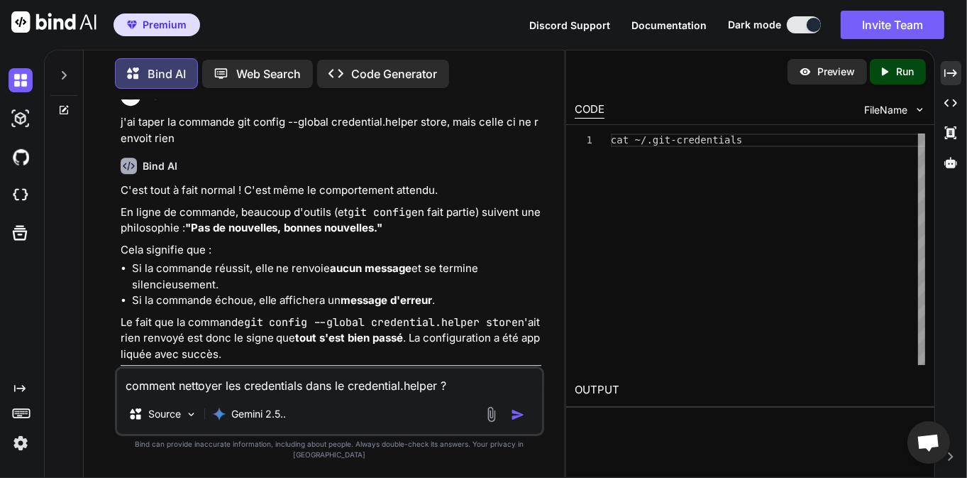
scroll to position [8582, 0]
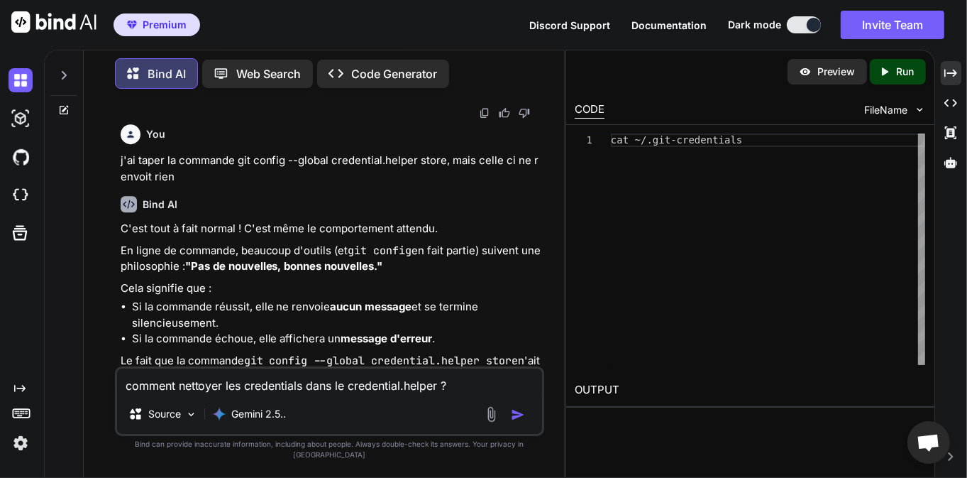
drag, startPoint x: 133, startPoint y: 150, endPoint x: 390, endPoint y: 145, distance: 256.2
copy code "git config --global credential.helper store"
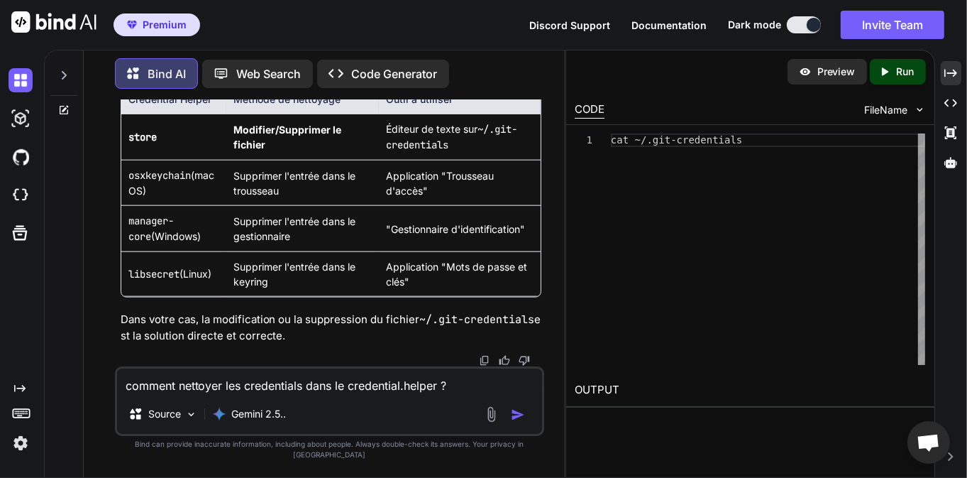
scroll to position [11783, 0]
click at [338, 391] on textarea "comment nettoyer les credentials dans le credential.helper ?" at bounding box center [330, 381] width 426 height 26
paste textarea "git config --global credential.helper store"
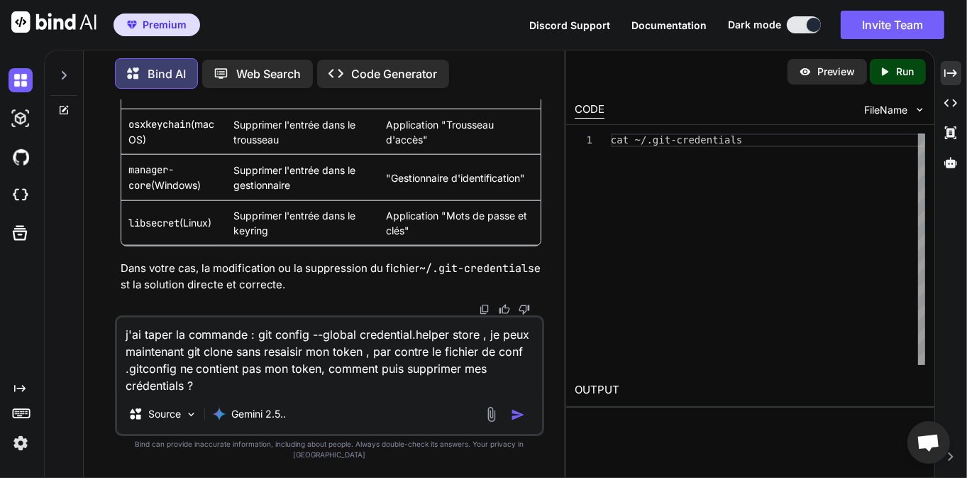
type textarea "j'ai taper la commande : git config --global credential.helper store , je peux …"
click at [517, 419] on img "button" at bounding box center [518, 414] width 14 height 14
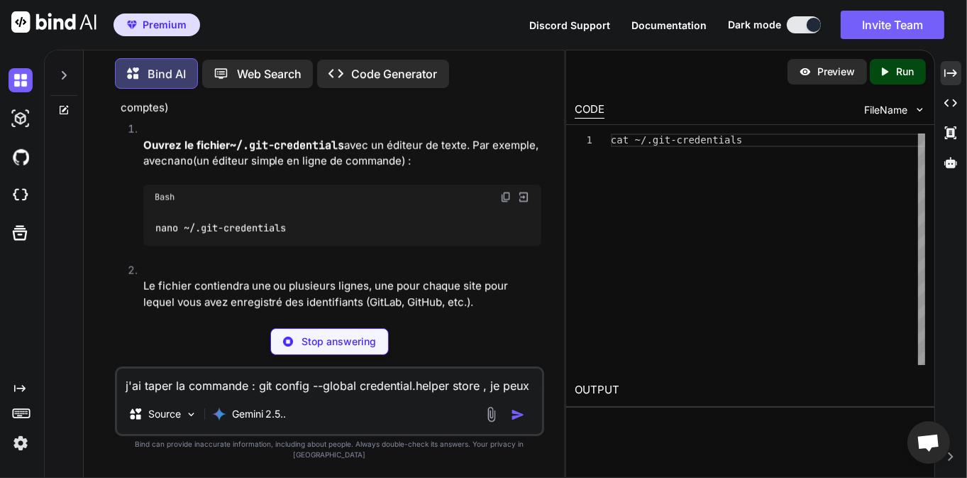
scroll to position [12238, 0]
